Goal: Book appointment/travel/reservation

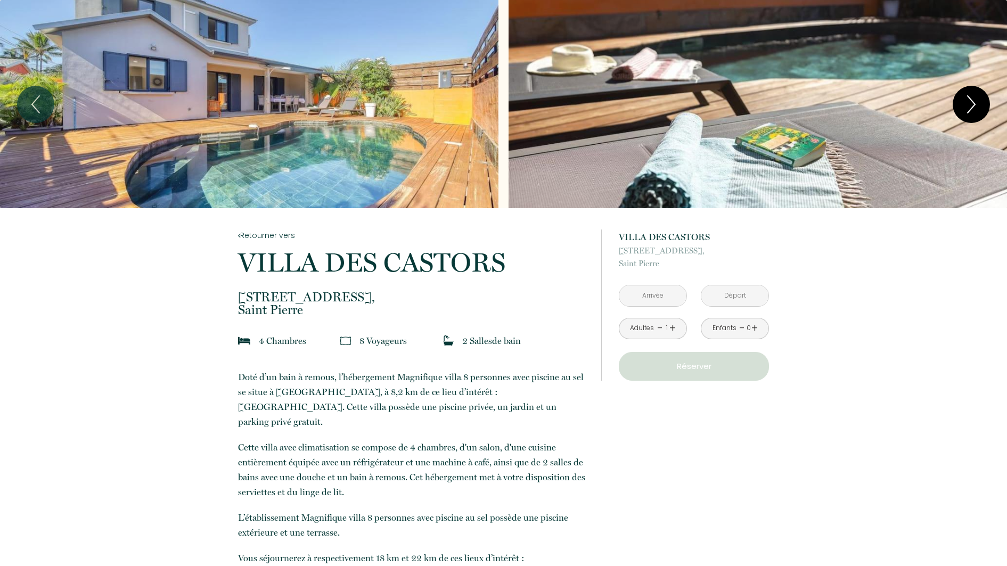
click at [985, 110] on button "Next" at bounding box center [970, 104] width 37 height 37
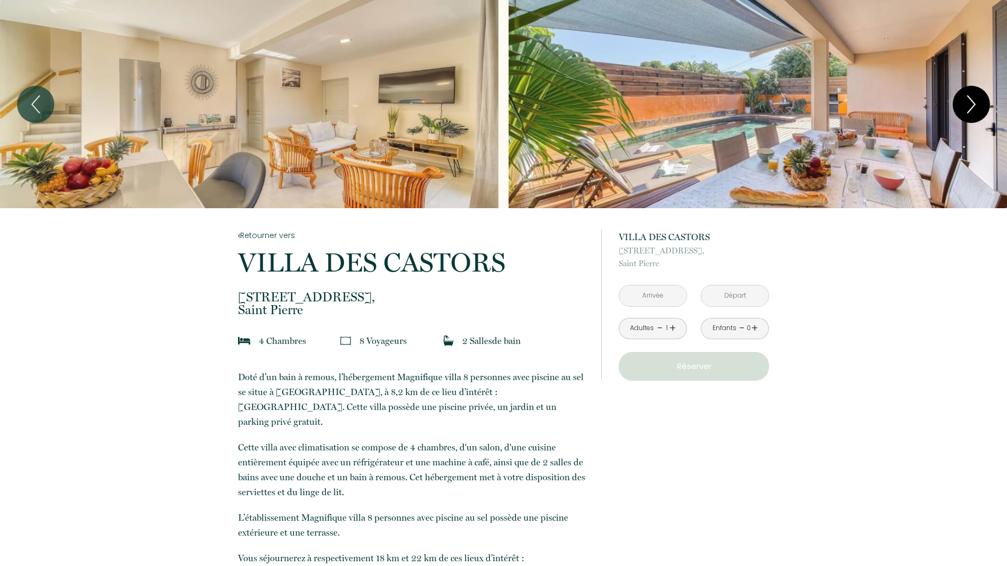
click at [985, 110] on button "Next" at bounding box center [970, 104] width 37 height 37
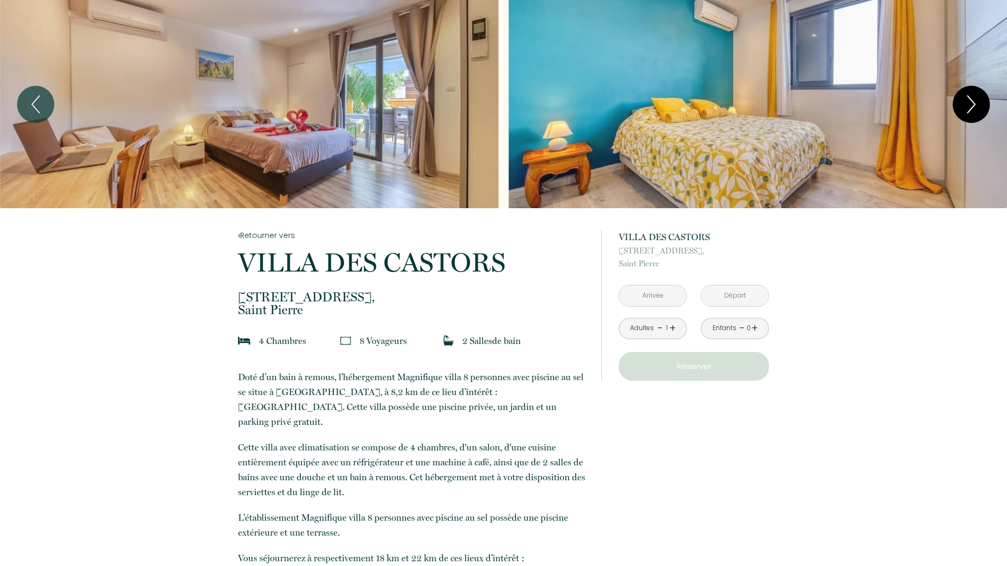
click at [985, 110] on button "Next" at bounding box center [970, 104] width 37 height 37
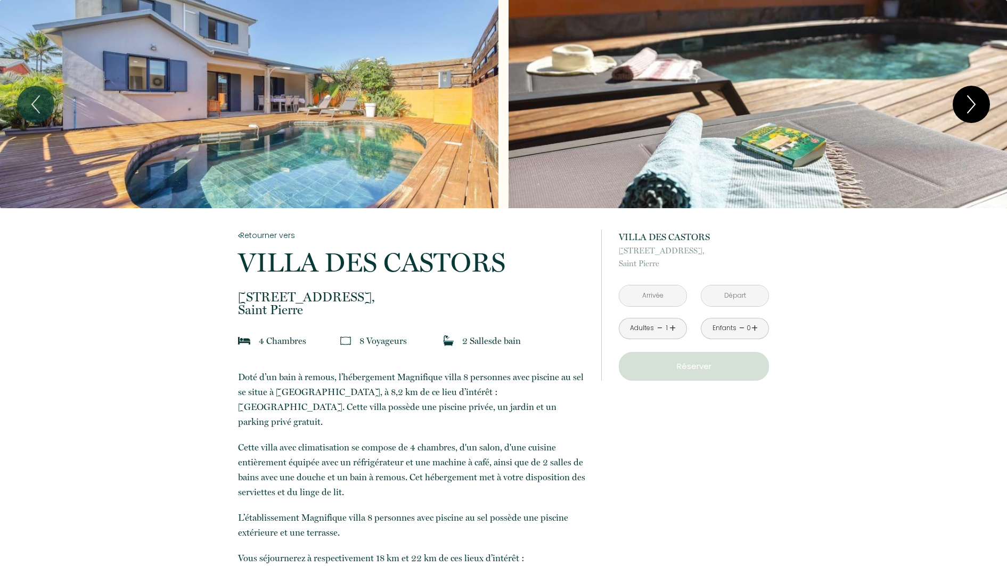
click at [985, 110] on button "Next" at bounding box center [970, 104] width 37 height 37
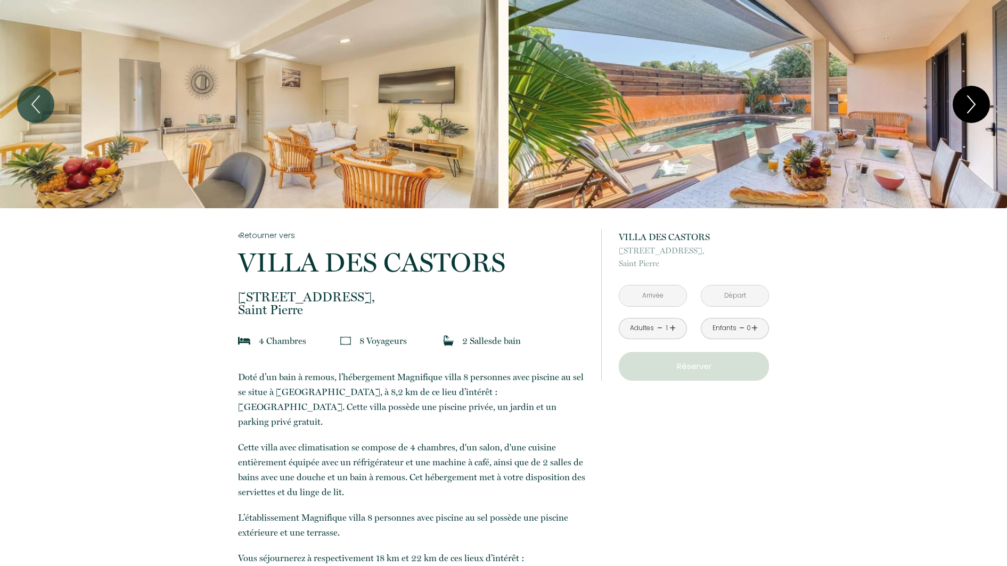
click at [985, 110] on button "Next" at bounding box center [970, 104] width 37 height 37
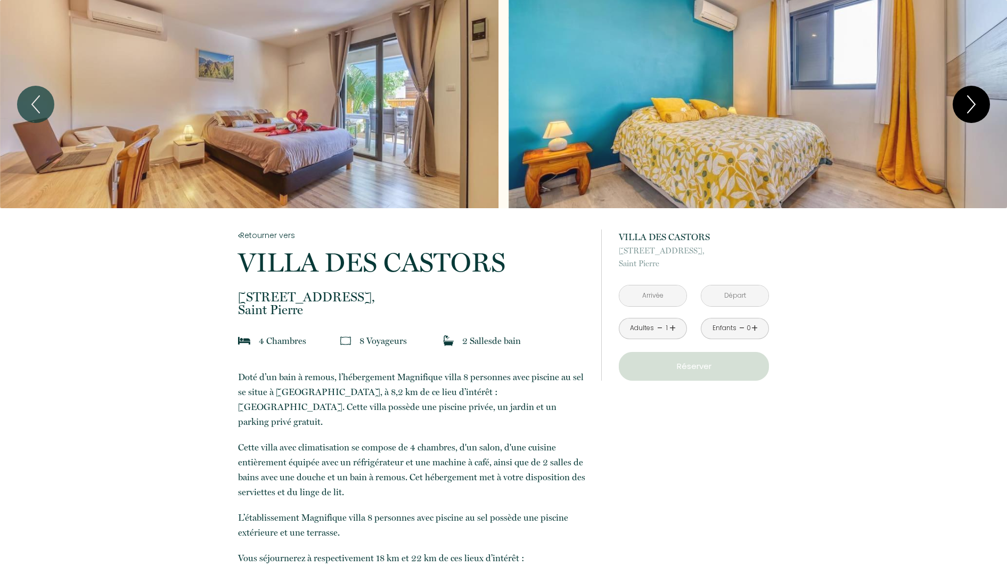
click at [985, 110] on button "Next" at bounding box center [970, 104] width 37 height 37
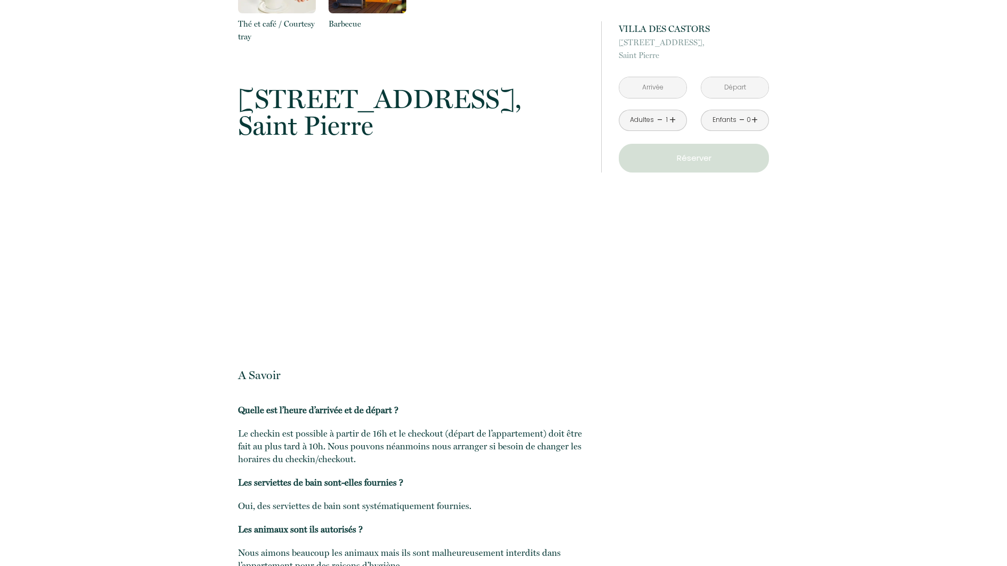
scroll to position [1538, 0]
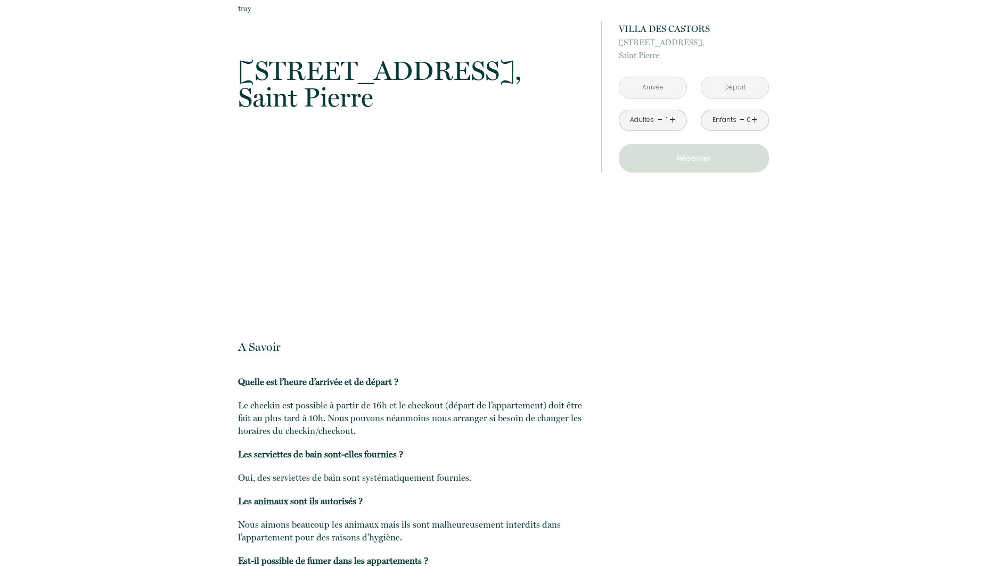
click at [641, 83] on input "text" at bounding box center [652, 87] width 67 height 21
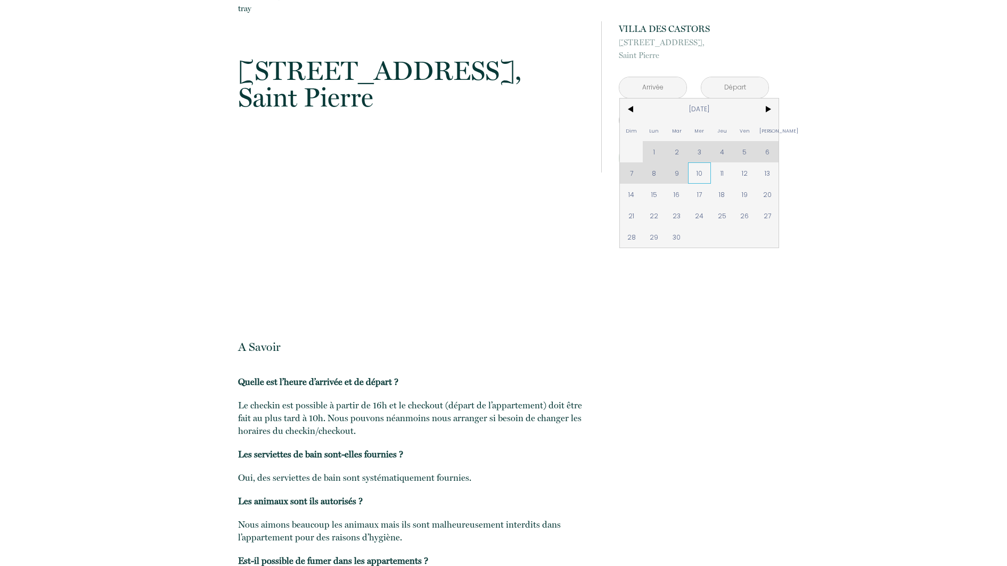
click at [701, 172] on span "10" at bounding box center [699, 172] width 23 height 21
type input "[DATE]"
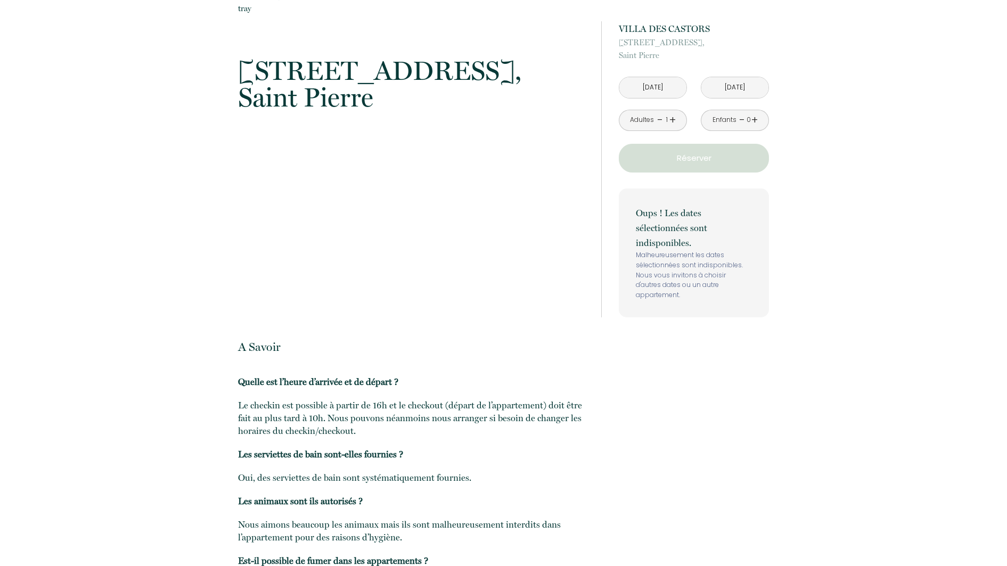
click at [674, 119] on link "+" at bounding box center [672, 120] width 6 height 17
click at [739, 128] on link "-" at bounding box center [742, 120] width 6 height 17
click at [751, 91] on input "[DATE]" at bounding box center [734, 87] width 67 height 21
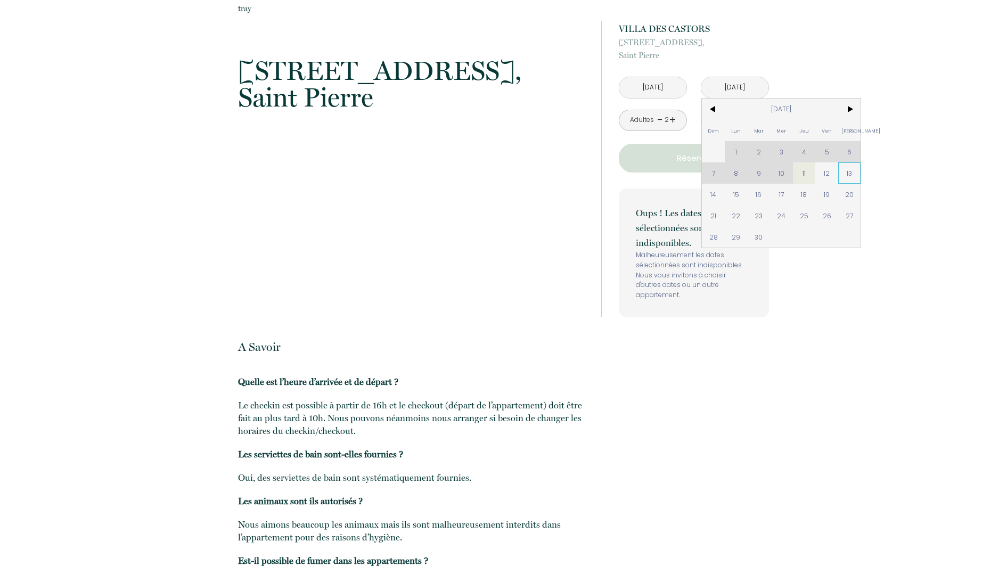
click at [844, 173] on span "13" at bounding box center [849, 172] width 23 height 21
type input "[DATE]"
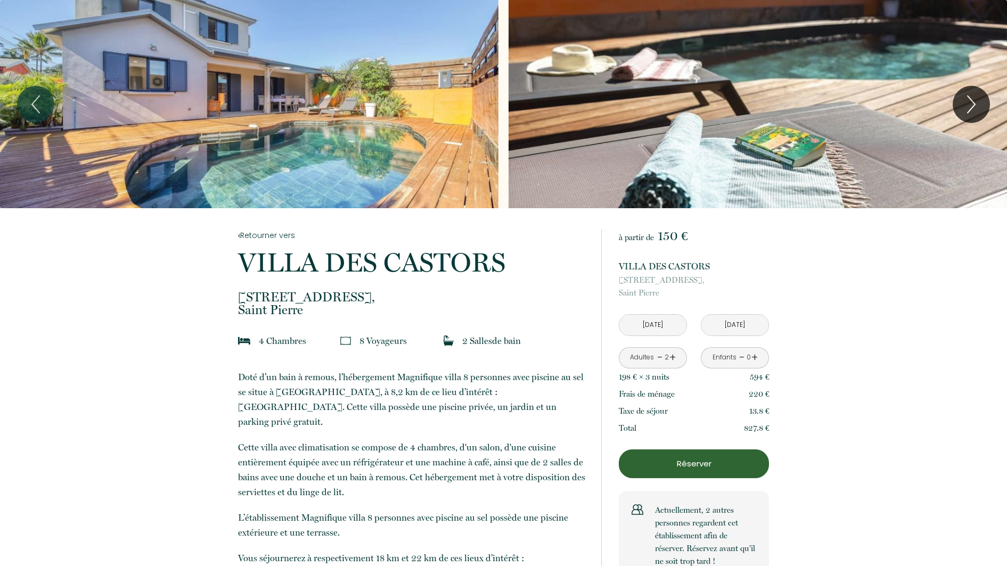
scroll to position [0, 0]
click at [38, 114] on icon "Previous" at bounding box center [35, 104] width 22 height 32
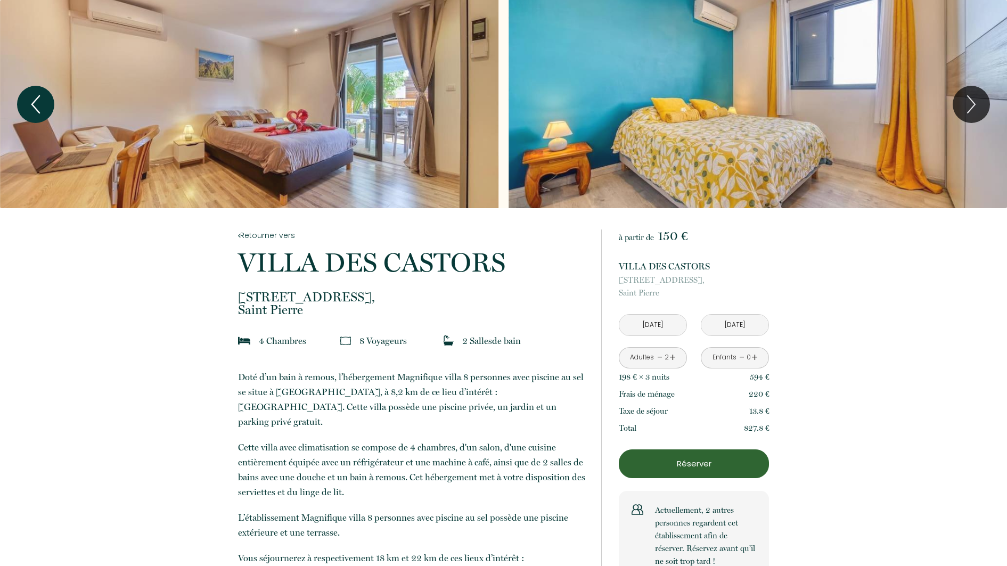
click at [36, 114] on icon "Previous" at bounding box center [35, 104] width 22 height 32
